Goal: Book appointment/travel/reservation

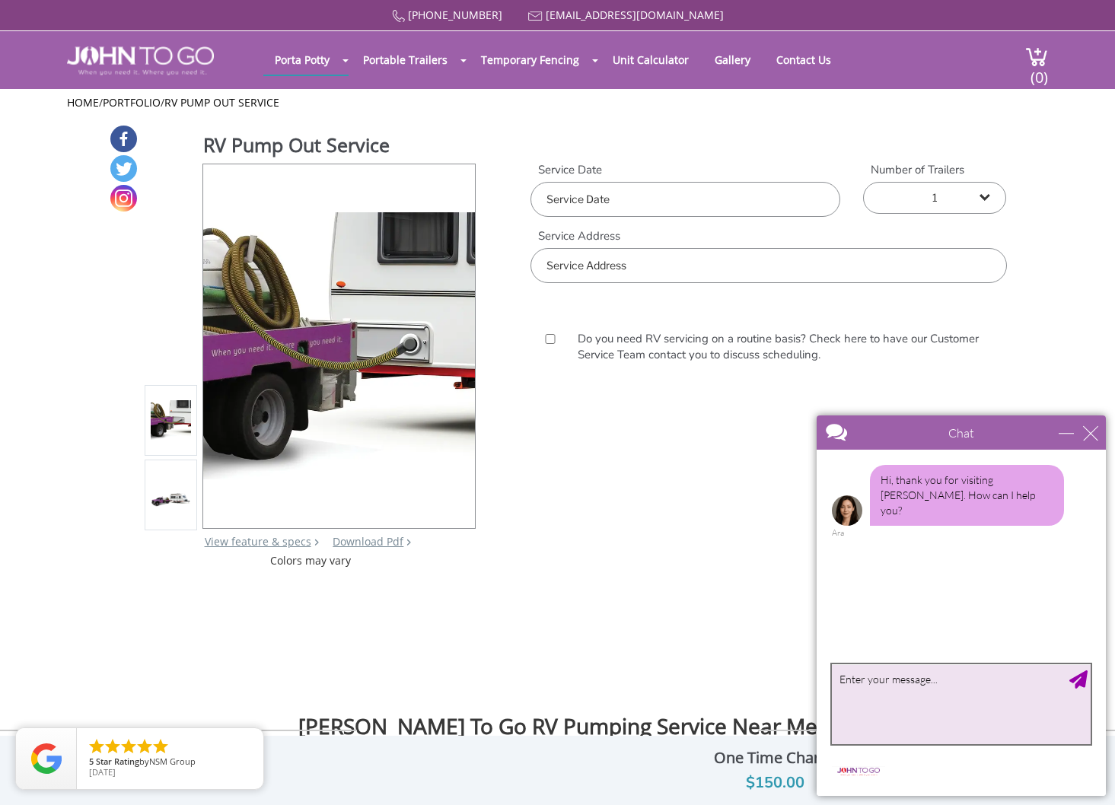
click at [883, 700] on textarea "type your message" at bounding box center [961, 704] width 259 height 80
type textarea "Do you pump-out boats (it is on a trailer in my driveway)?"
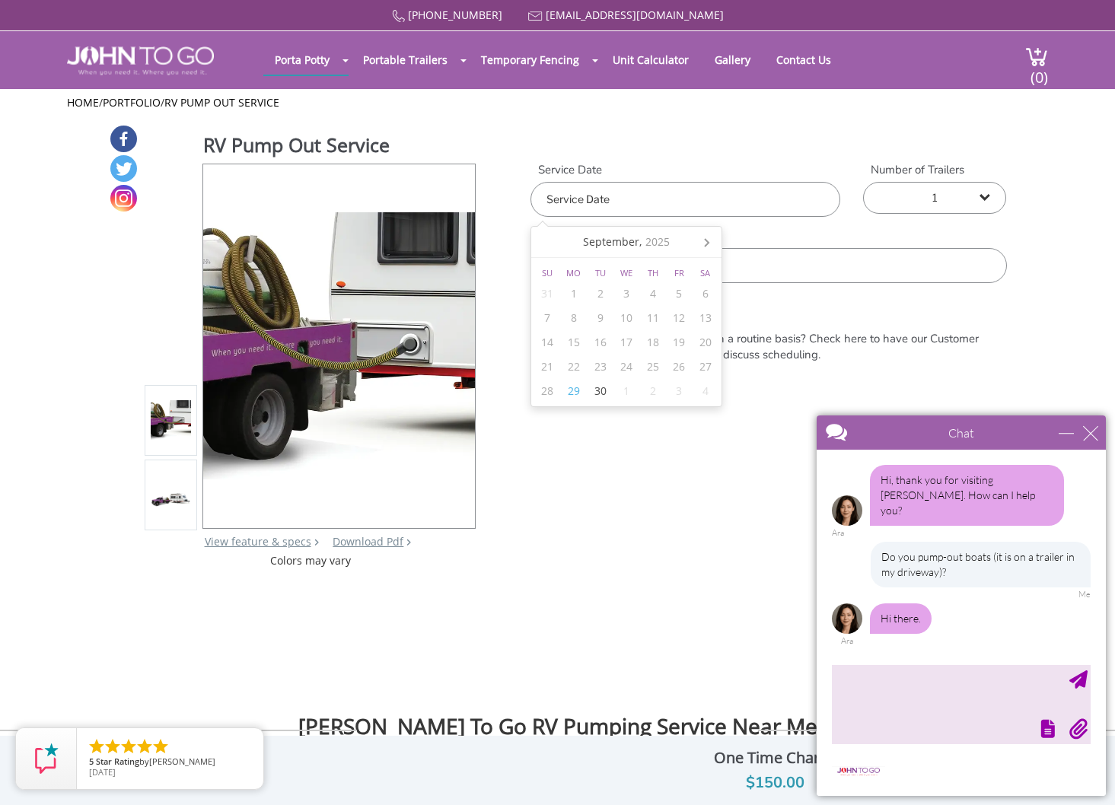
click at [604, 203] on input "text" at bounding box center [685, 199] width 310 height 35
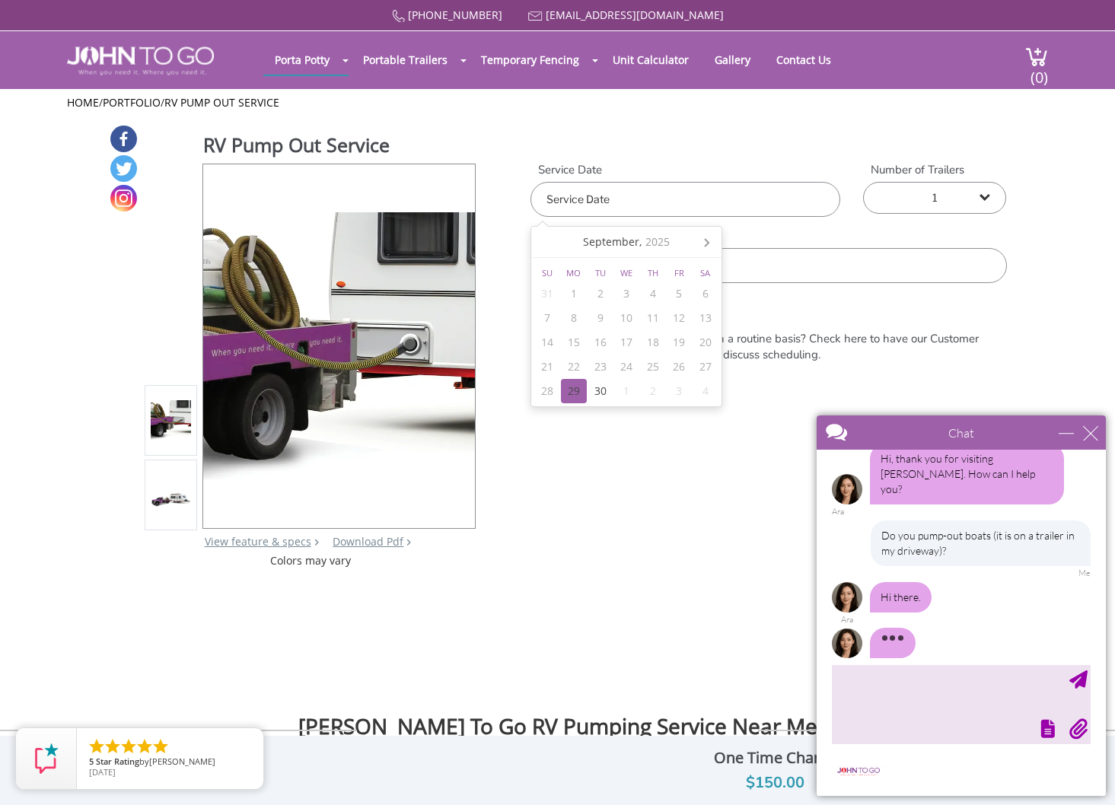
click at [574, 389] on div "29" at bounding box center [574, 391] width 27 height 24
click at [980, 196] on select "1 2 (5% discount) 3 (8% discount) 4 (10% discount) 5 (12% discount) 6 (12% disc…" at bounding box center [934, 198] width 143 height 32
click at [574, 267] on input "text" at bounding box center [767, 265] width 475 height 35
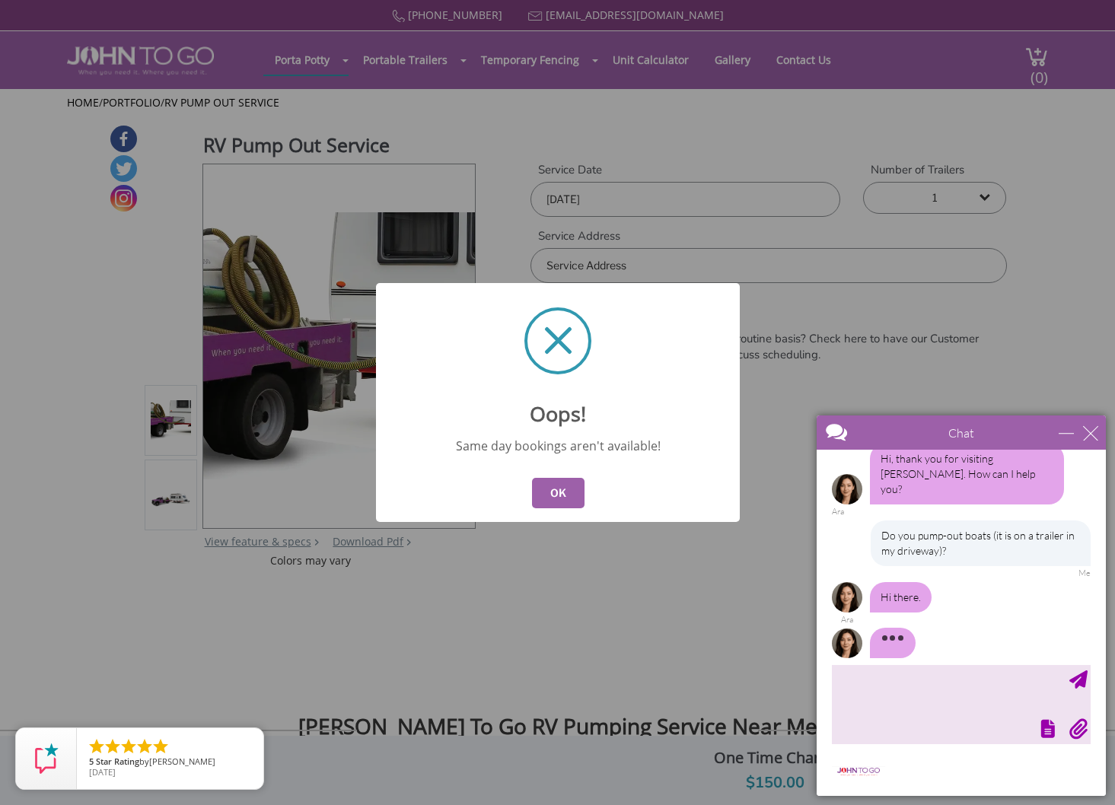
click at [562, 489] on button "OK" at bounding box center [557, 493] width 52 height 30
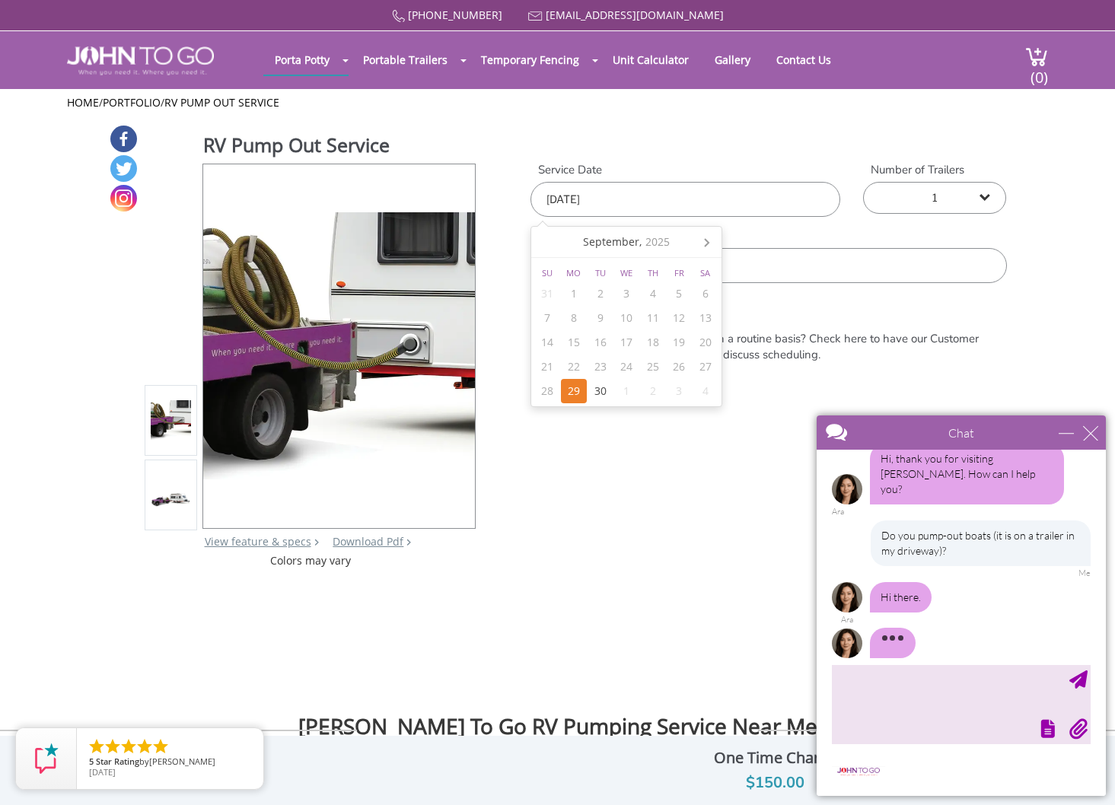
click at [631, 200] on input "[DATE]" at bounding box center [685, 199] width 310 height 35
click at [595, 388] on div "30" at bounding box center [600, 391] width 27 height 24
type input "[DATE]"
click at [787, 263] on input "text" at bounding box center [767, 265] width 475 height 35
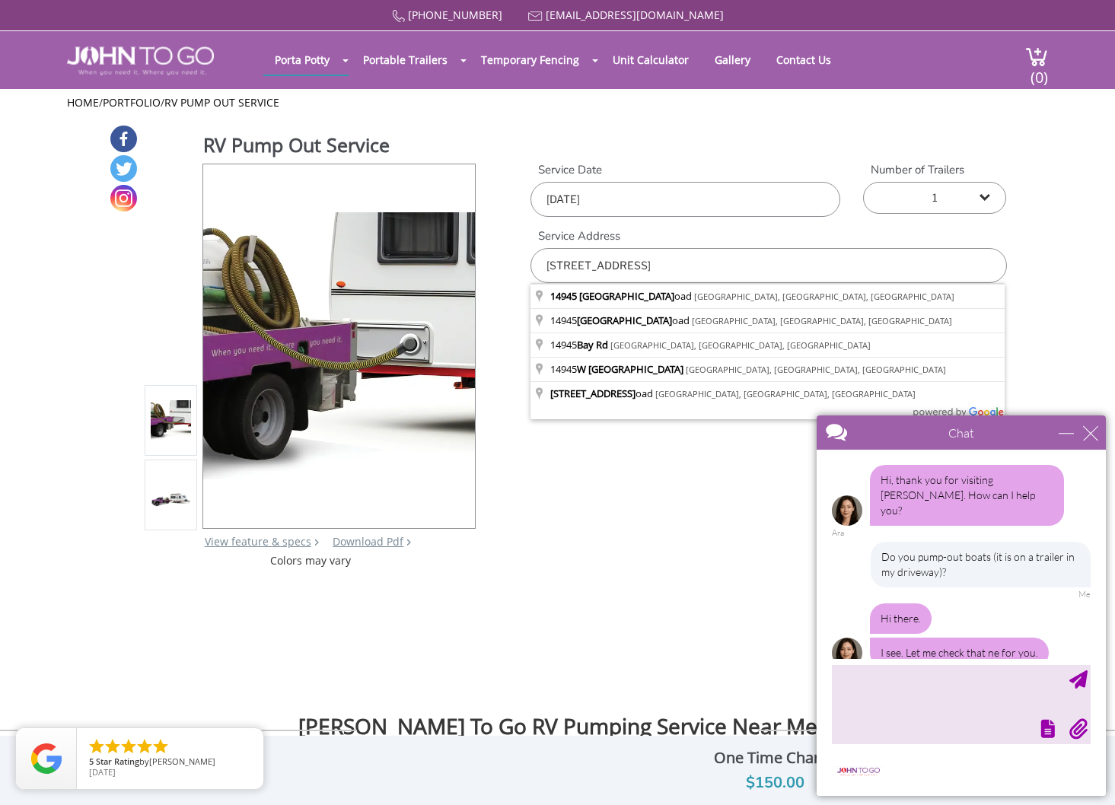
scroll to position [9, 0]
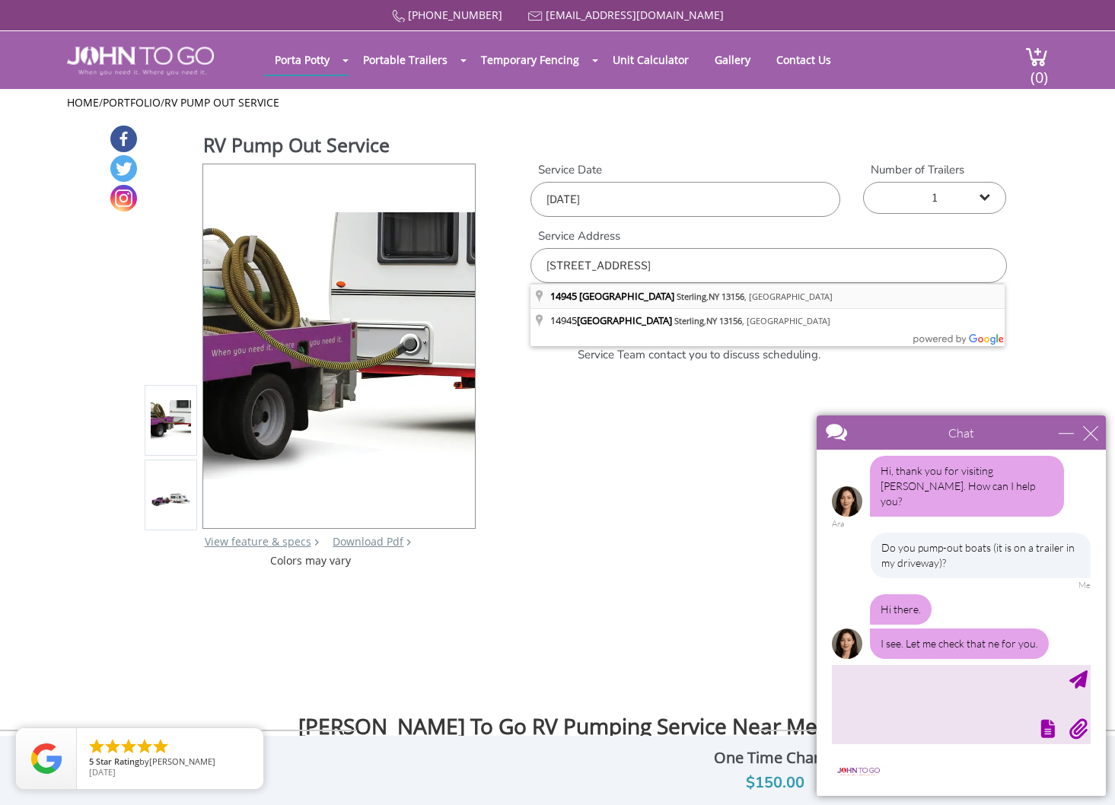
type input "[STREET_ADDRESS]"
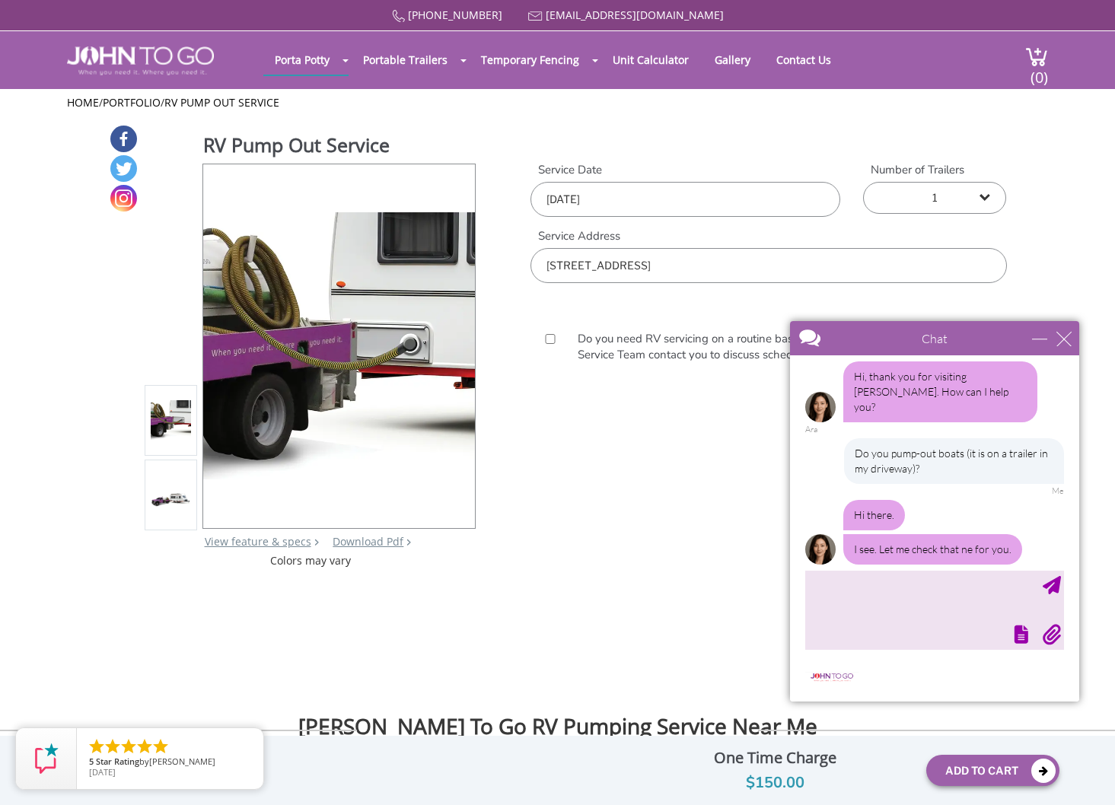
drag, startPoint x: 924, startPoint y: 425, endPoint x: 897, endPoint y: 331, distance: 98.0
click at [897, 331] on div at bounding box center [907, 339] width 235 height 37
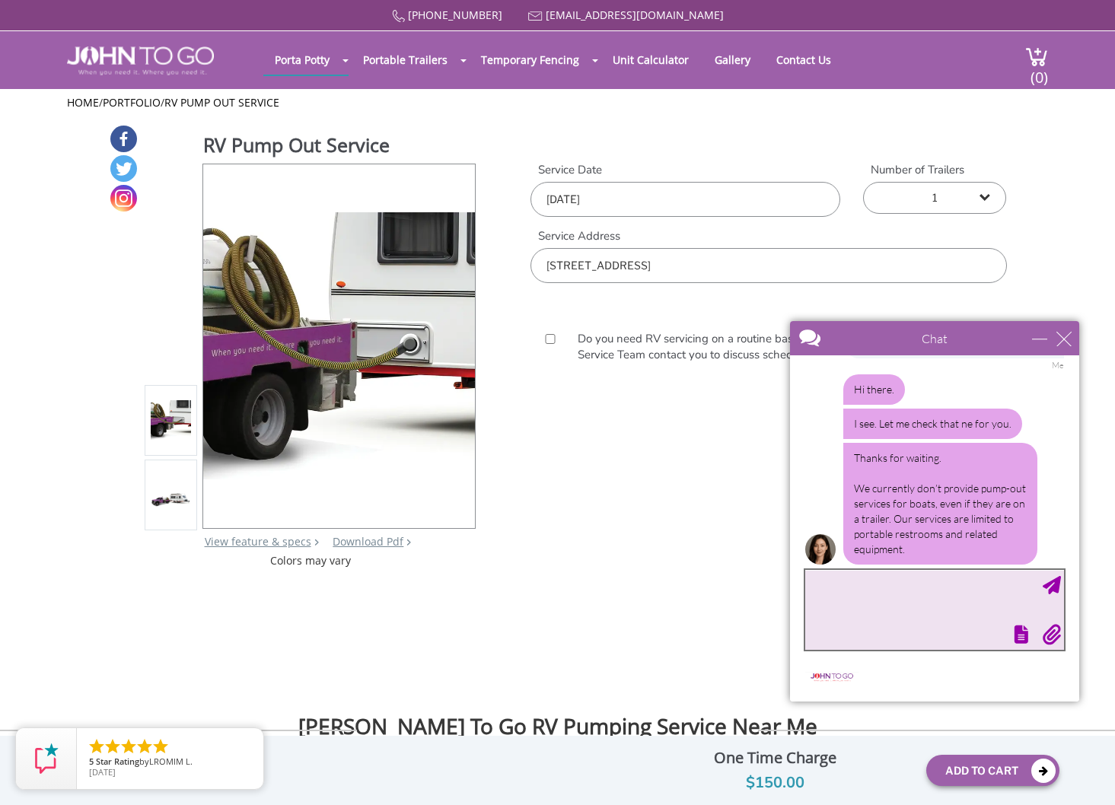
click at [861, 589] on textarea "type your message" at bounding box center [934, 610] width 259 height 80
click at [1057, 574] on textarea "Thanks." at bounding box center [934, 610] width 259 height 80
type textarea "Thanks."
click at [1057, 581] on div "Send Message" at bounding box center [1051, 585] width 18 height 18
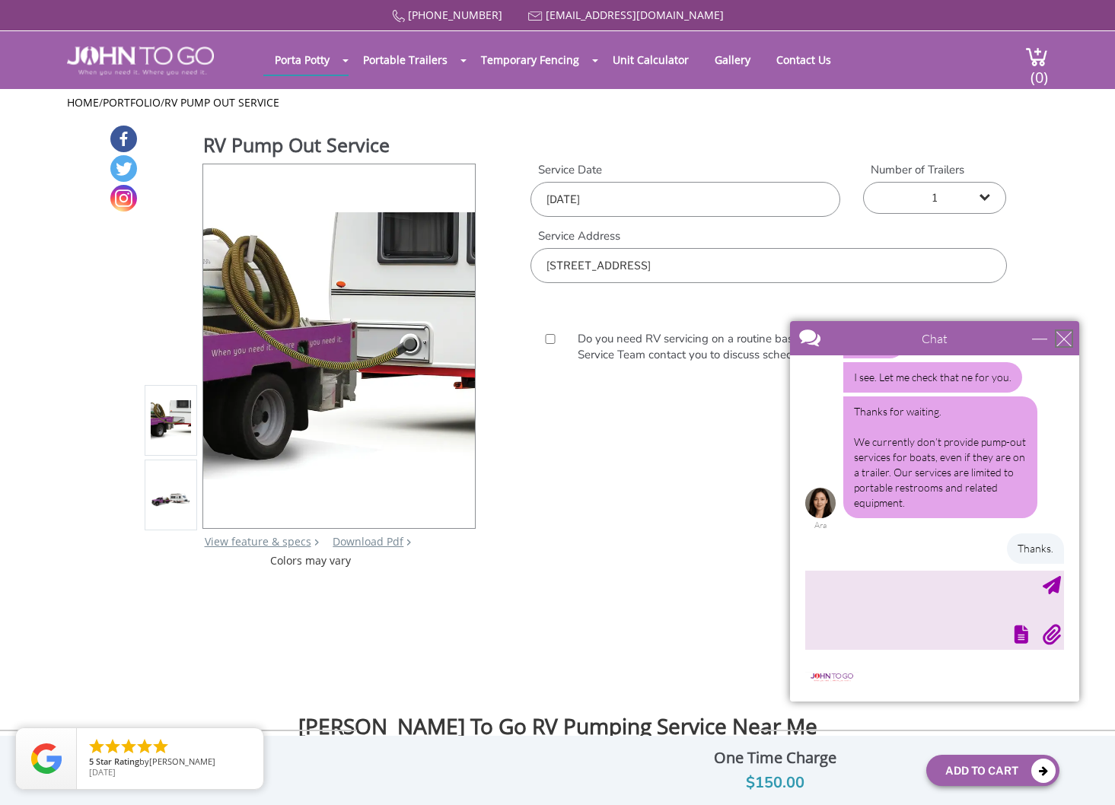
click at [1064, 335] on div "close" at bounding box center [1063, 338] width 15 height 15
type input "Continue Chat"
type input "End Chat"
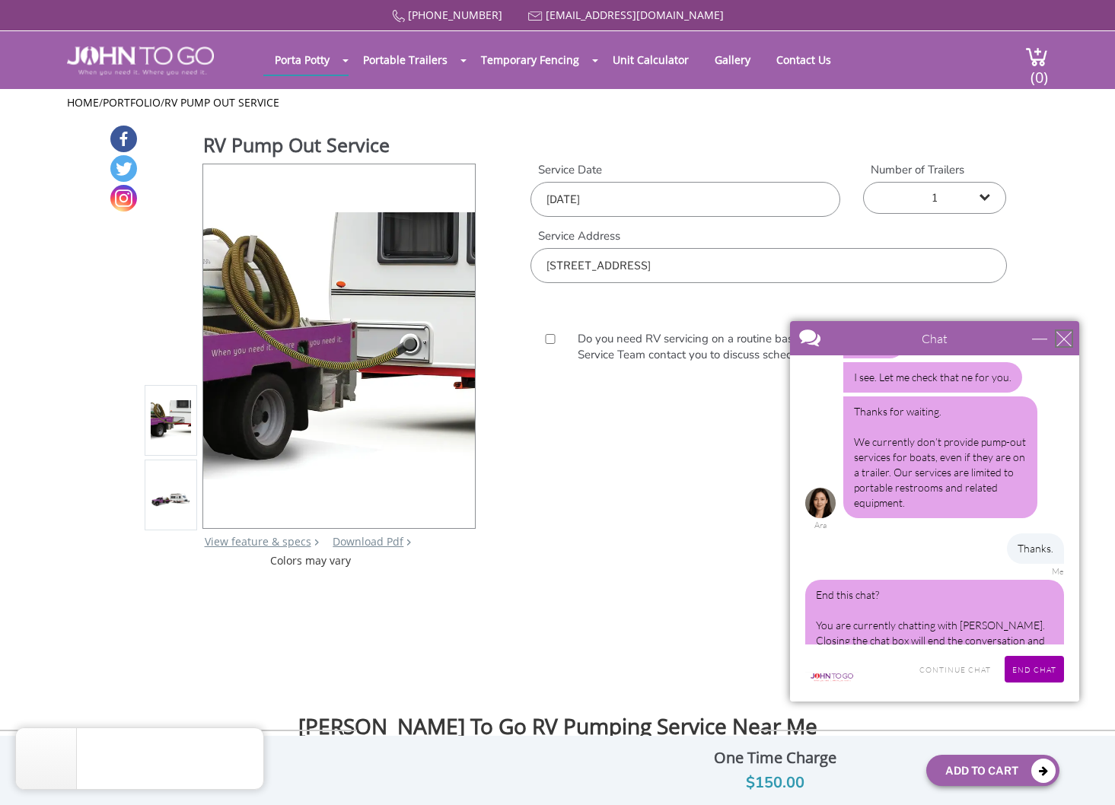
scroll to position [204, 0]
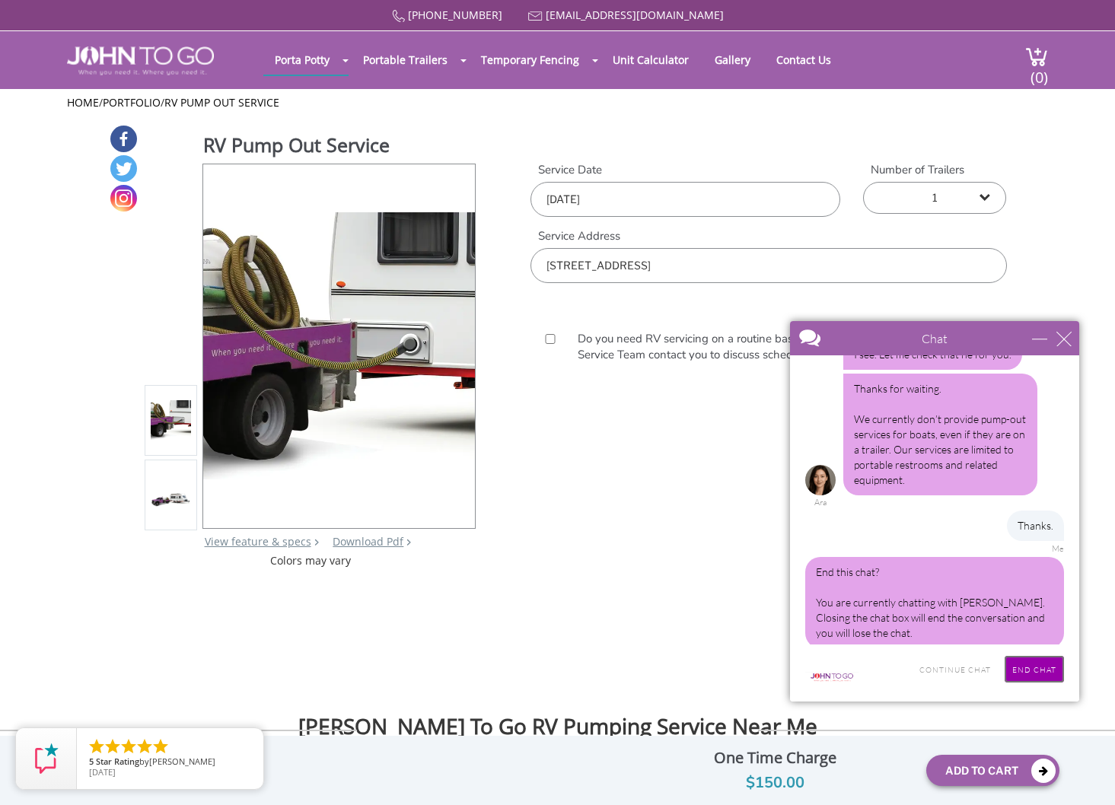
click at [1038, 663] on input "End Chat" at bounding box center [1033, 669] width 59 height 27
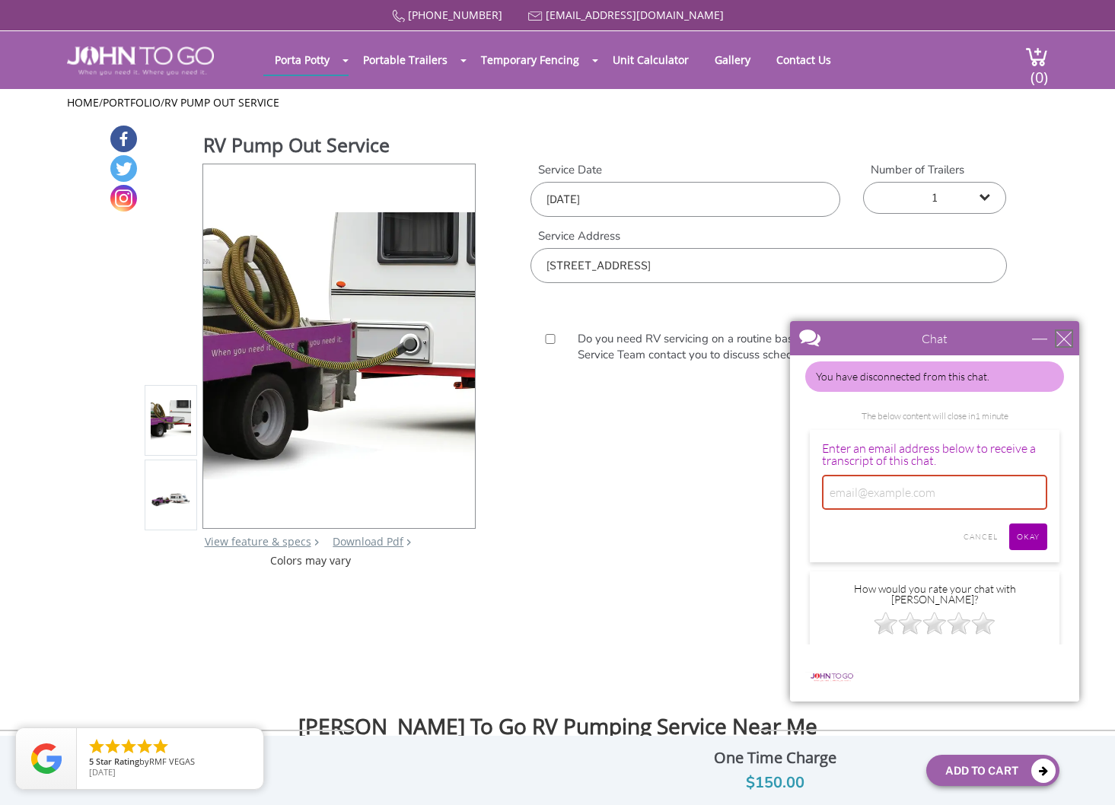
click at [1063, 338] on div "close" at bounding box center [1063, 338] width 15 height 15
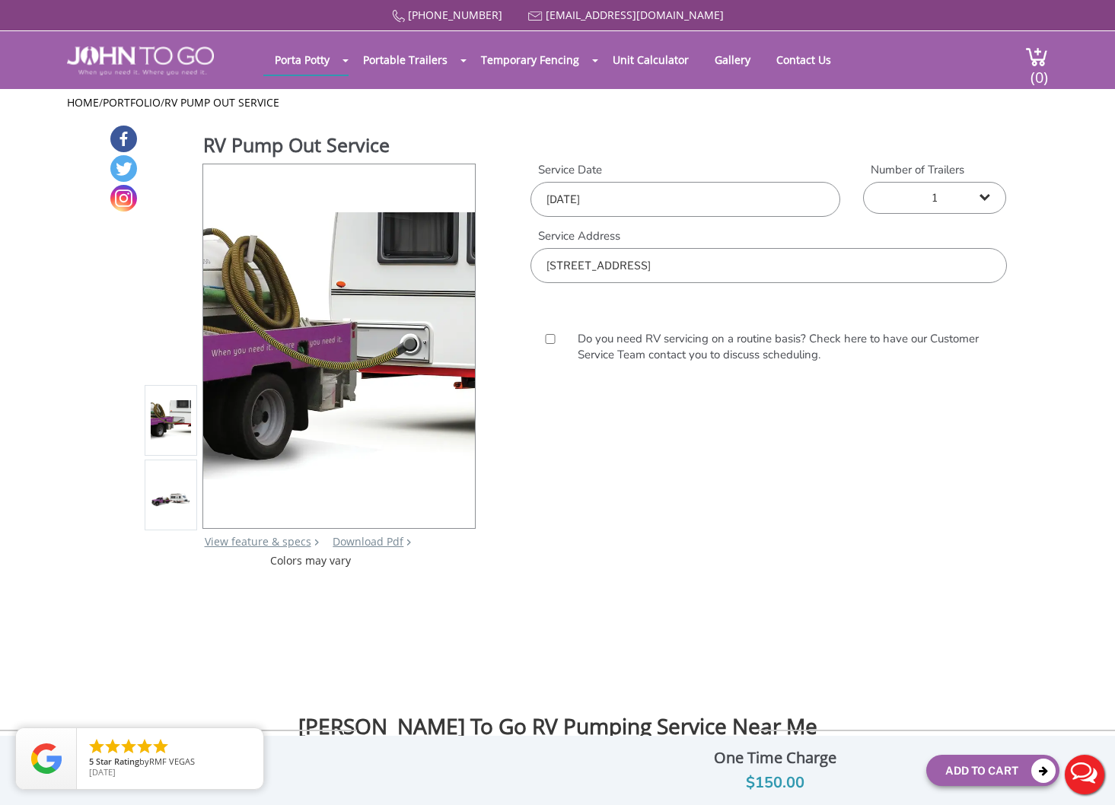
scroll to position [0, 0]
